Goal: Task Accomplishment & Management: Manage account settings

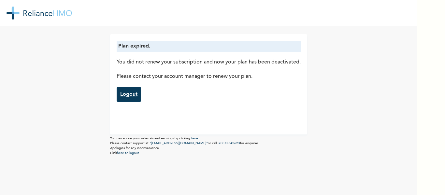
click at [123, 95] on link "Logout" at bounding box center [129, 94] width 24 height 15
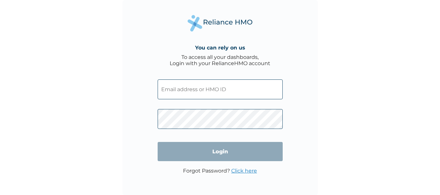
type input "OKB/11281/A"
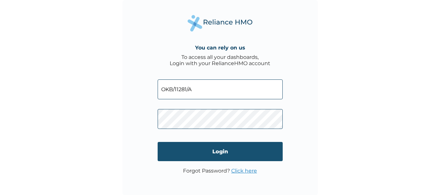
click at [209, 149] on input "Login" at bounding box center [220, 151] width 125 height 19
